Goal: Check status: Check status

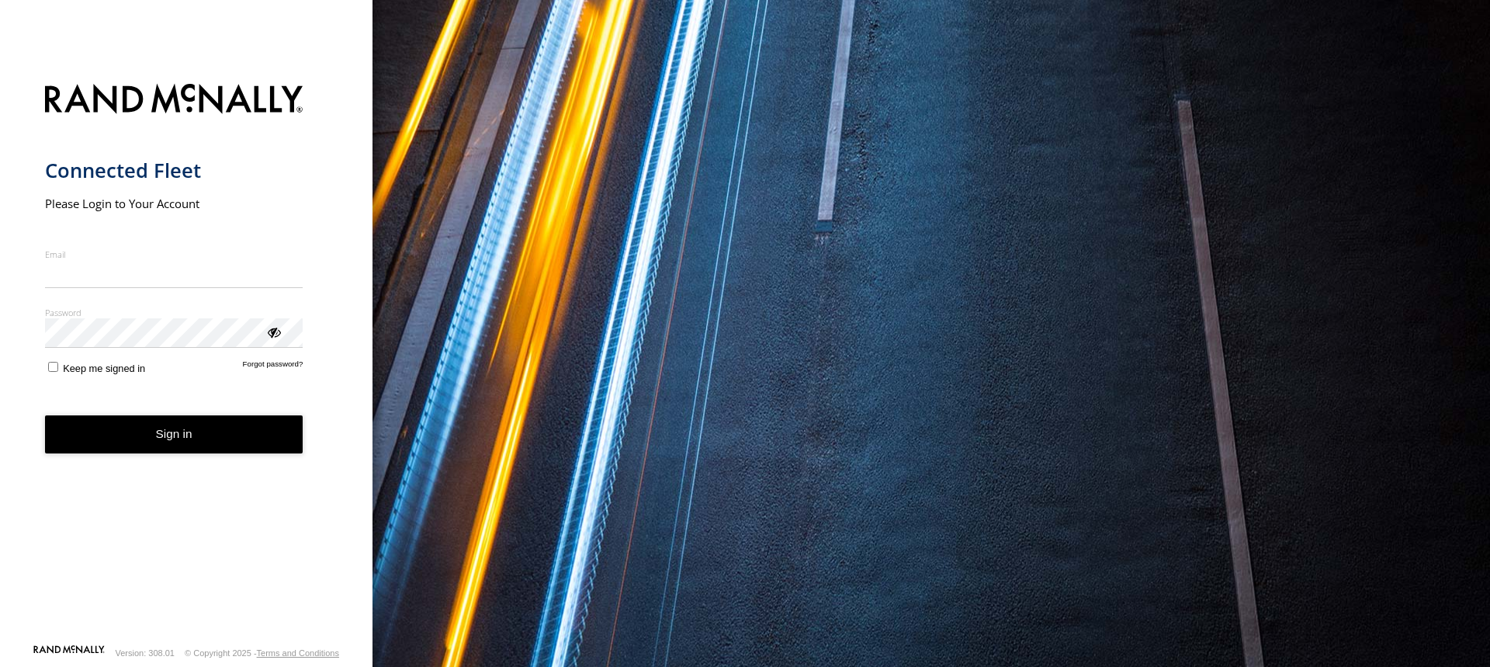
type input "**********"
click at [185, 452] on button "Sign in" at bounding box center [174, 434] width 258 height 38
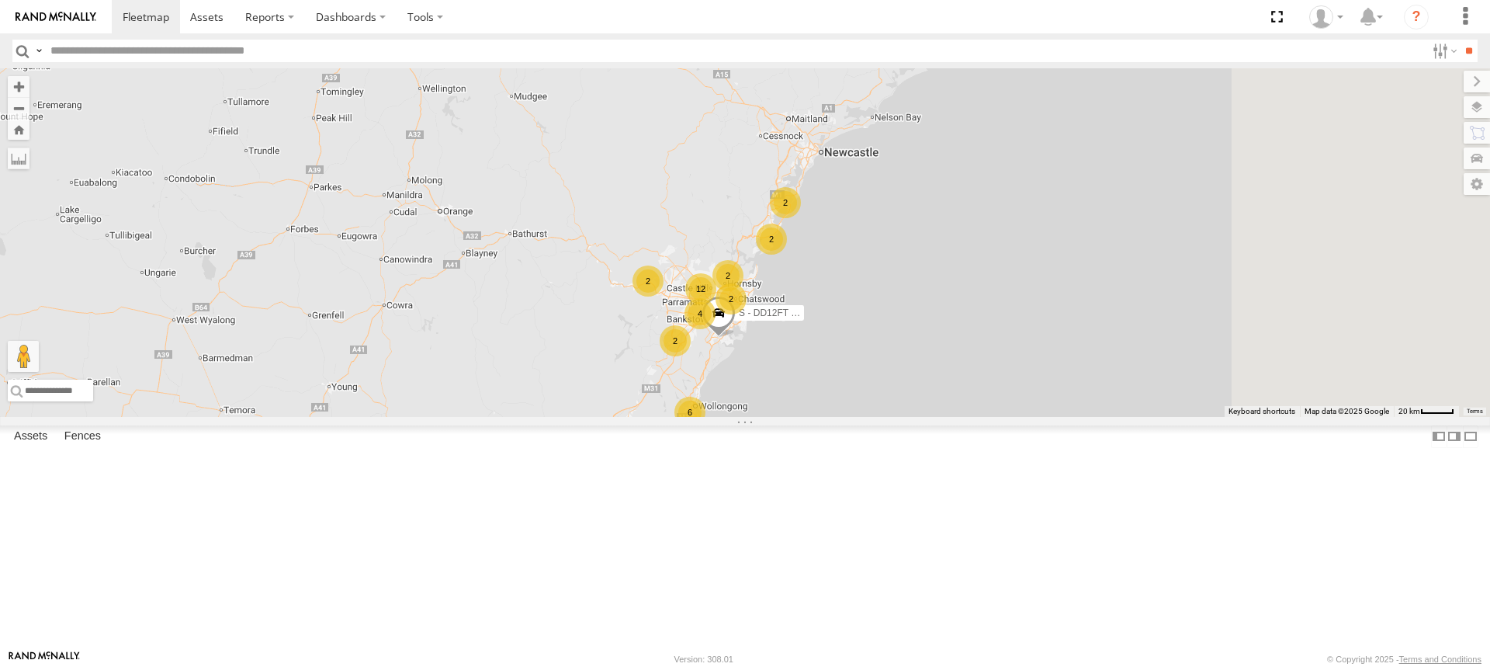
drag, startPoint x: 1239, startPoint y: 373, endPoint x: 716, endPoint y: 305, distance: 527.5
click at [716, 307] on div "B - DG93WL - [PERSON_NAME] 6 2 2 12 S - DD12FT - Rhyce Muscat 2 2 2 2 4" at bounding box center [745, 242] width 1490 height 348
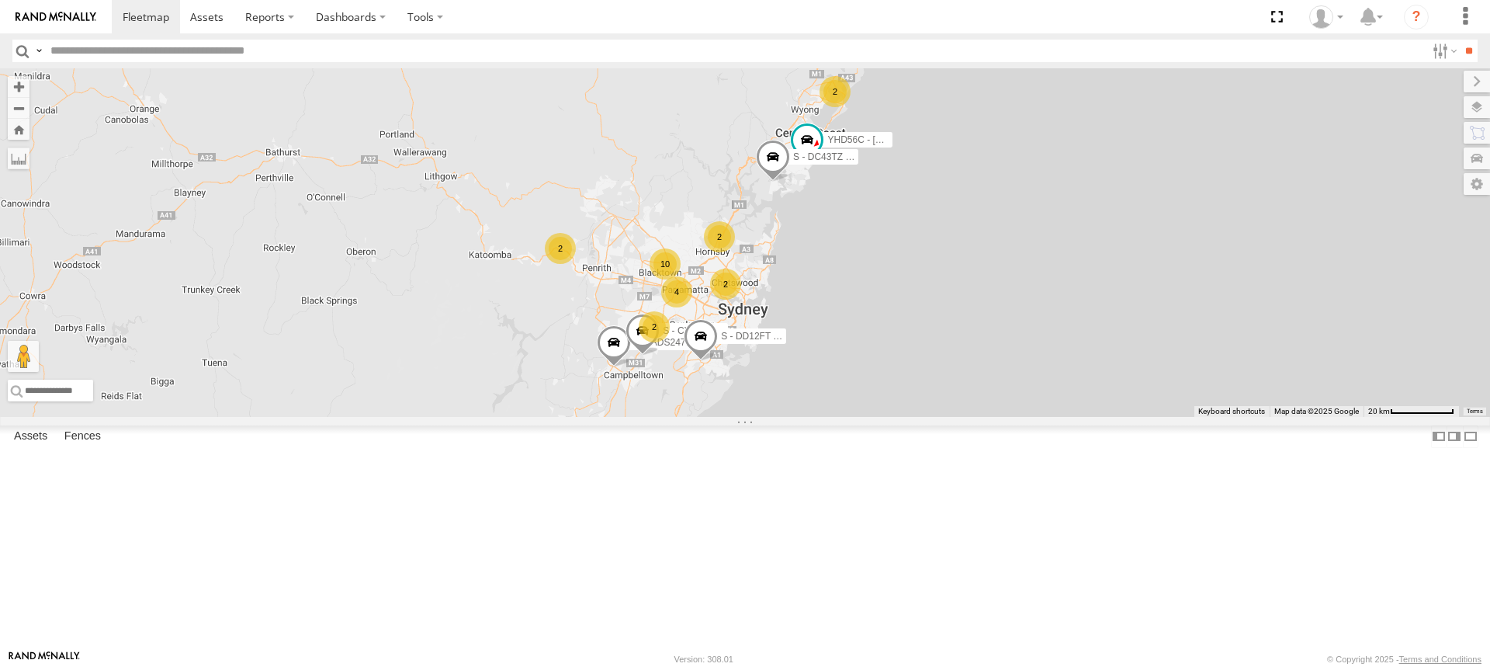
drag, startPoint x: 978, startPoint y: 251, endPoint x: 780, endPoint y: 93, distance: 252.9
click at [780, 93] on div "B - DG93WL - [PERSON_NAME] S - DD12FT - Rhyce Muscat DN88VL - [PERSON_NAME] 2 2…" at bounding box center [745, 242] width 1490 height 348
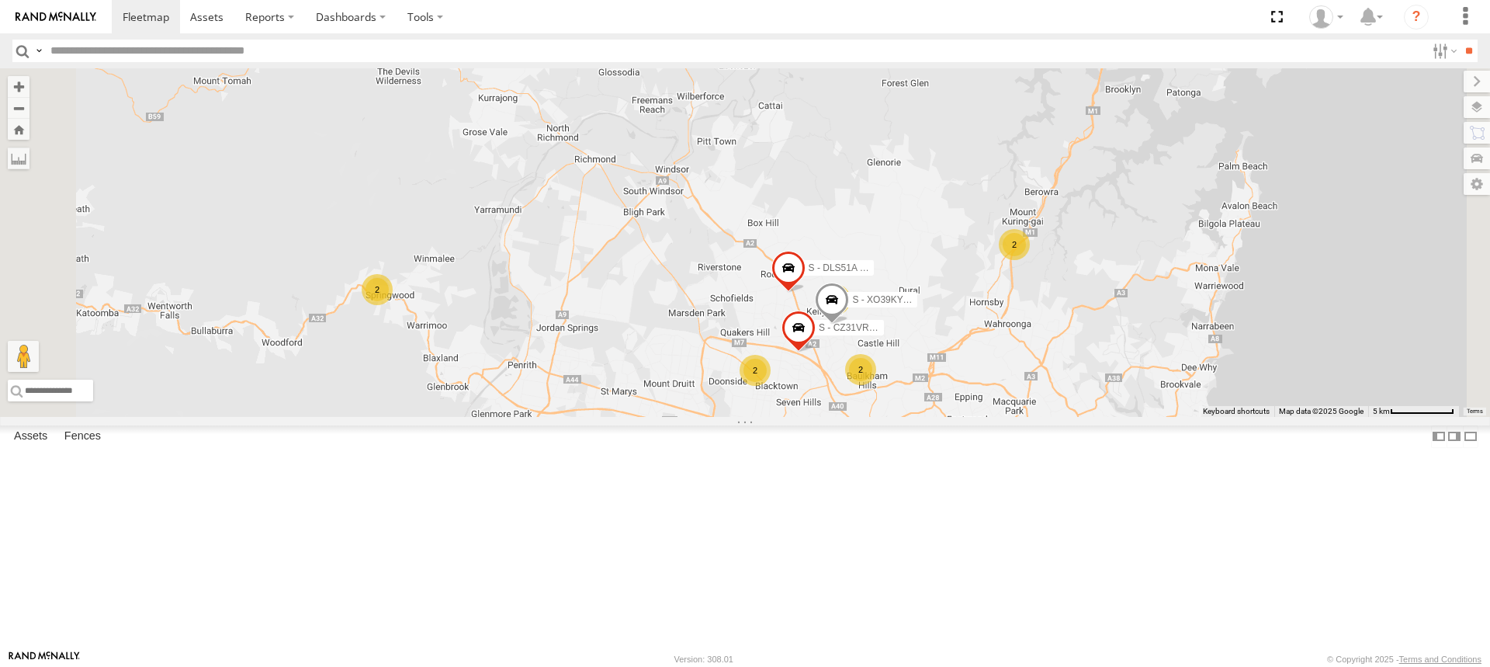
drag, startPoint x: 871, startPoint y: 262, endPoint x: 812, endPoint y: 143, distance: 133.6
click at [818, 147] on div "B - DG93WL - [PERSON_NAME] S - DD12FT - Rhyce Muscat DN88VL - [PERSON_NAME] YHD…" at bounding box center [745, 242] width 1490 height 348
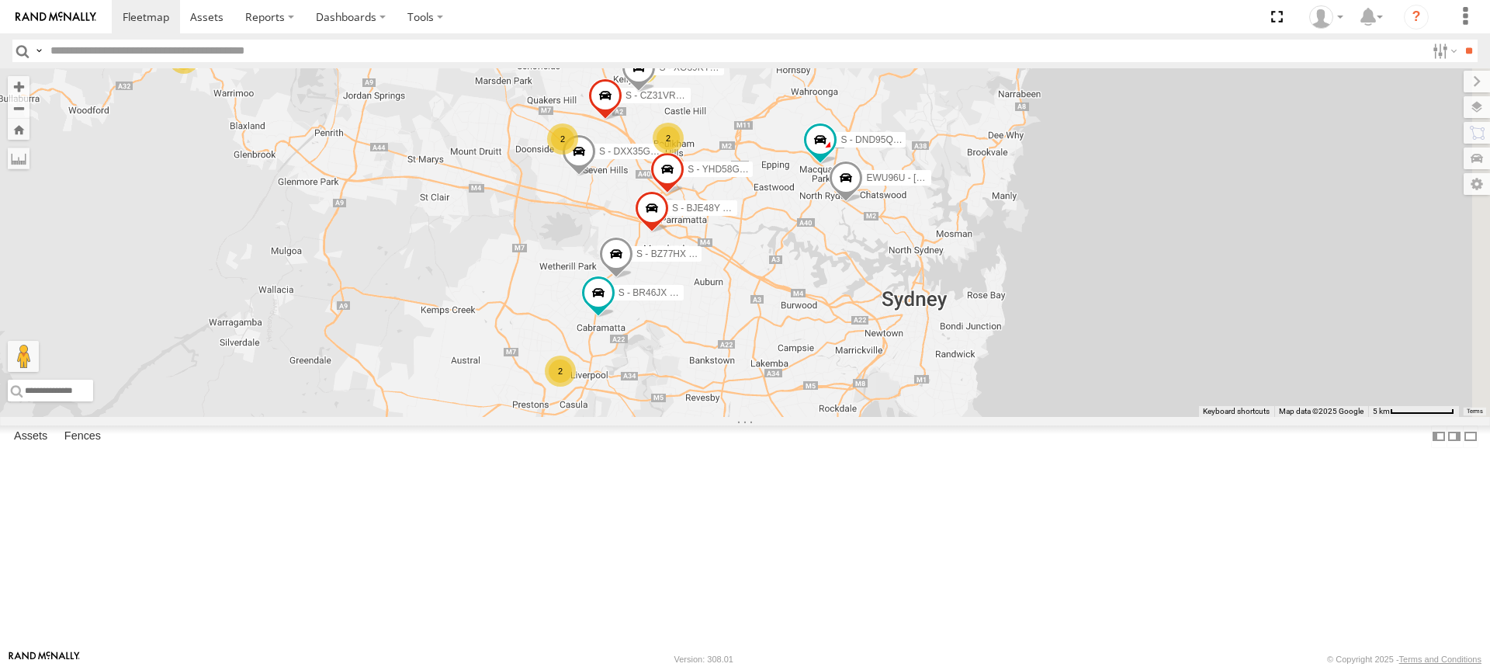
drag, startPoint x: 745, startPoint y: 345, endPoint x: 660, endPoint y: 305, distance: 94.4
click at [660, 305] on div "B - DG93WL - [PERSON_NAME] S - DD12FT - Rhyce Muscat DN88VL - [PERSON_NAME] YHD…" at bounding box center [745, 242] width 1490 height 348
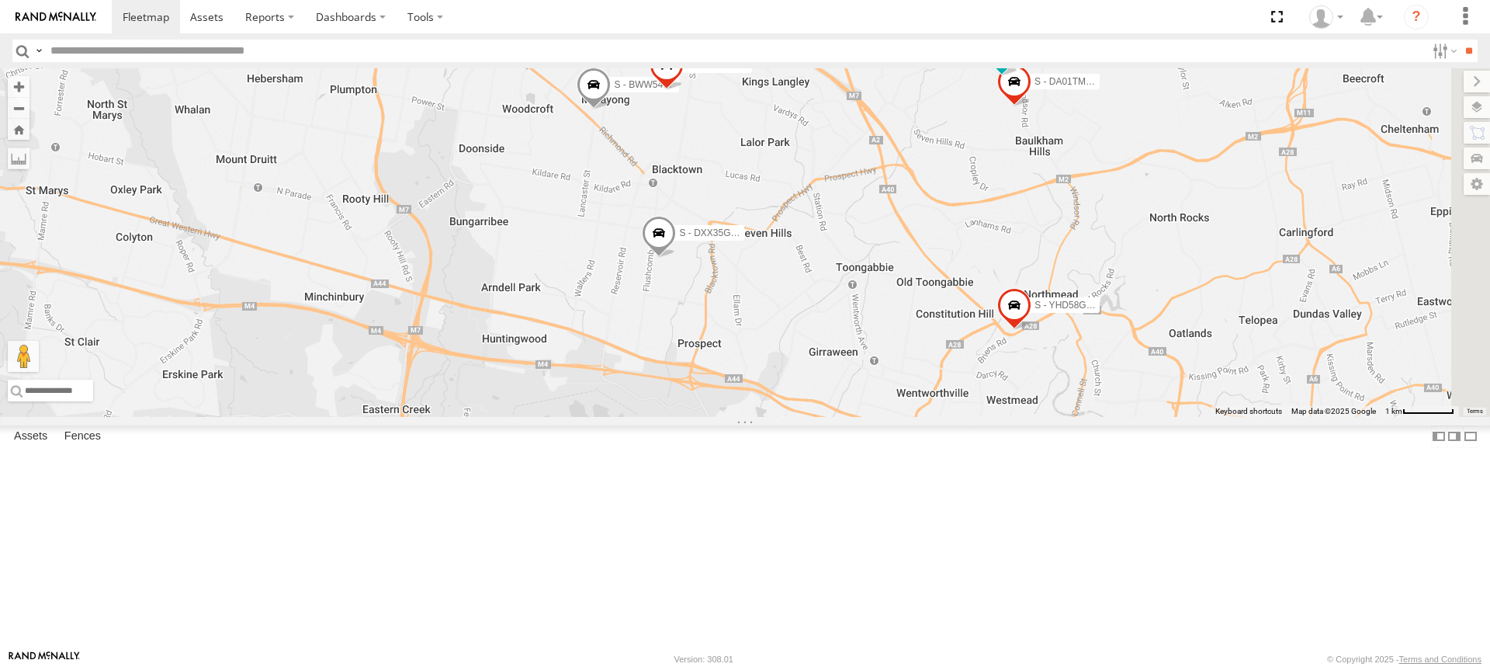
drag, startPoint x: 861, startPoint y: 260, endPoint x: 616, endPoint y: 377, distance: 271.8
click at [616, 385] on div "B - DG93WL - [PERSON_NAME] S - DD12FT - Rhyce Muscat DN88VL - [PERSON_NAME] YHD…" at bounding box center [745, 242] width 1490 height 348
